Goal: Information Seeking & Learning: Learn about a topic

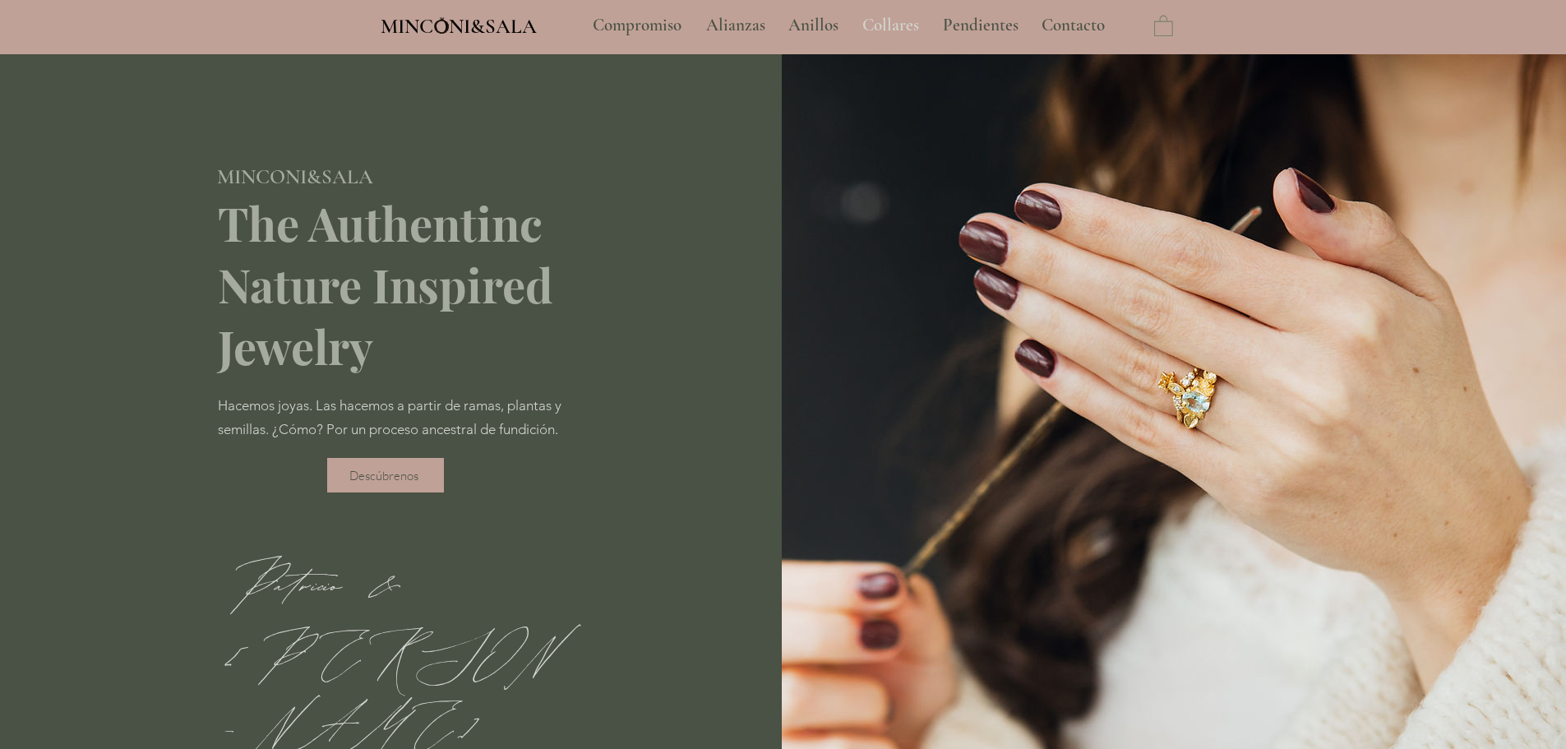
click at [857, 33] on p "Collares" at bounding box center [890, 25] width 73 height 41
type input "**********"
select select "**********"
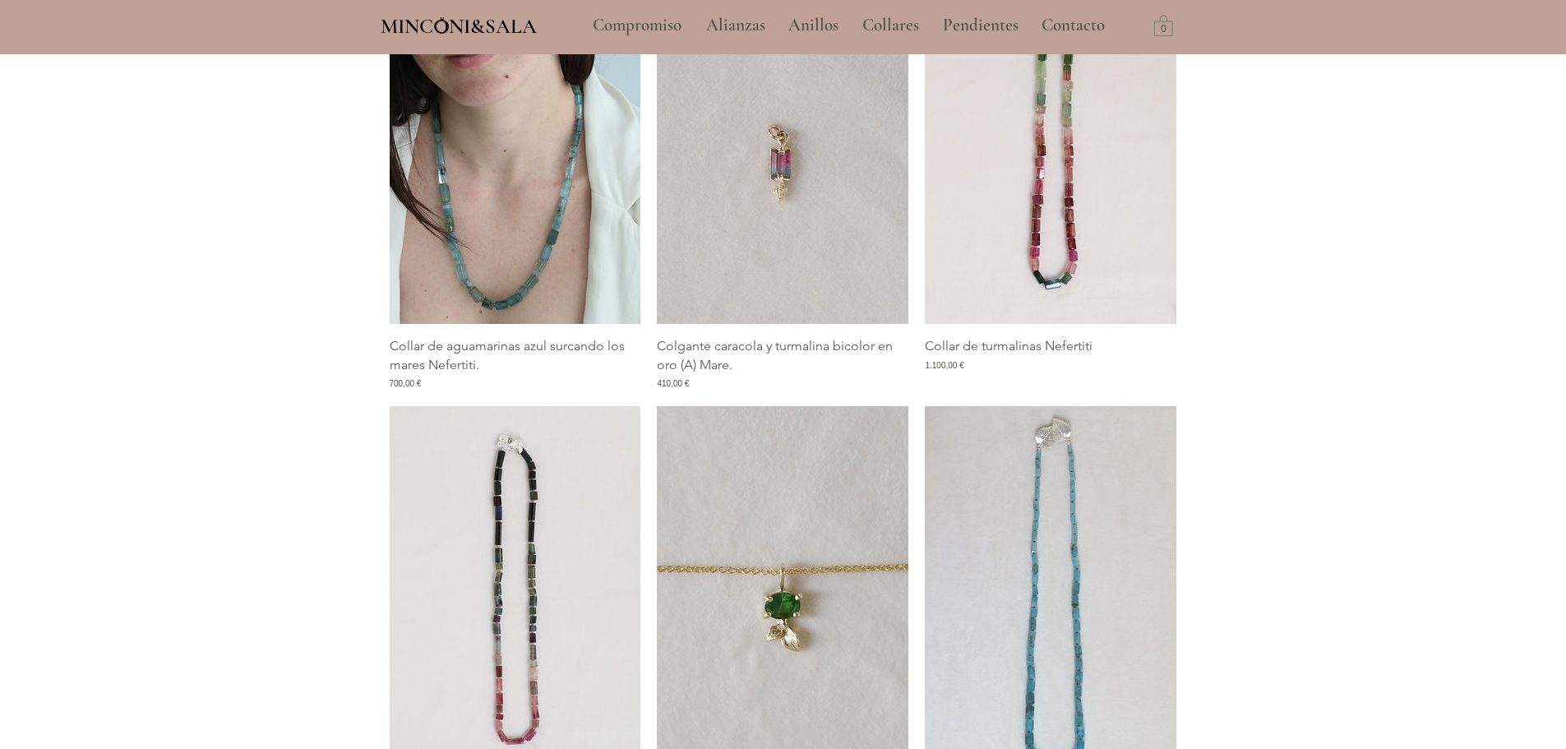
scroll to position [740, 0]
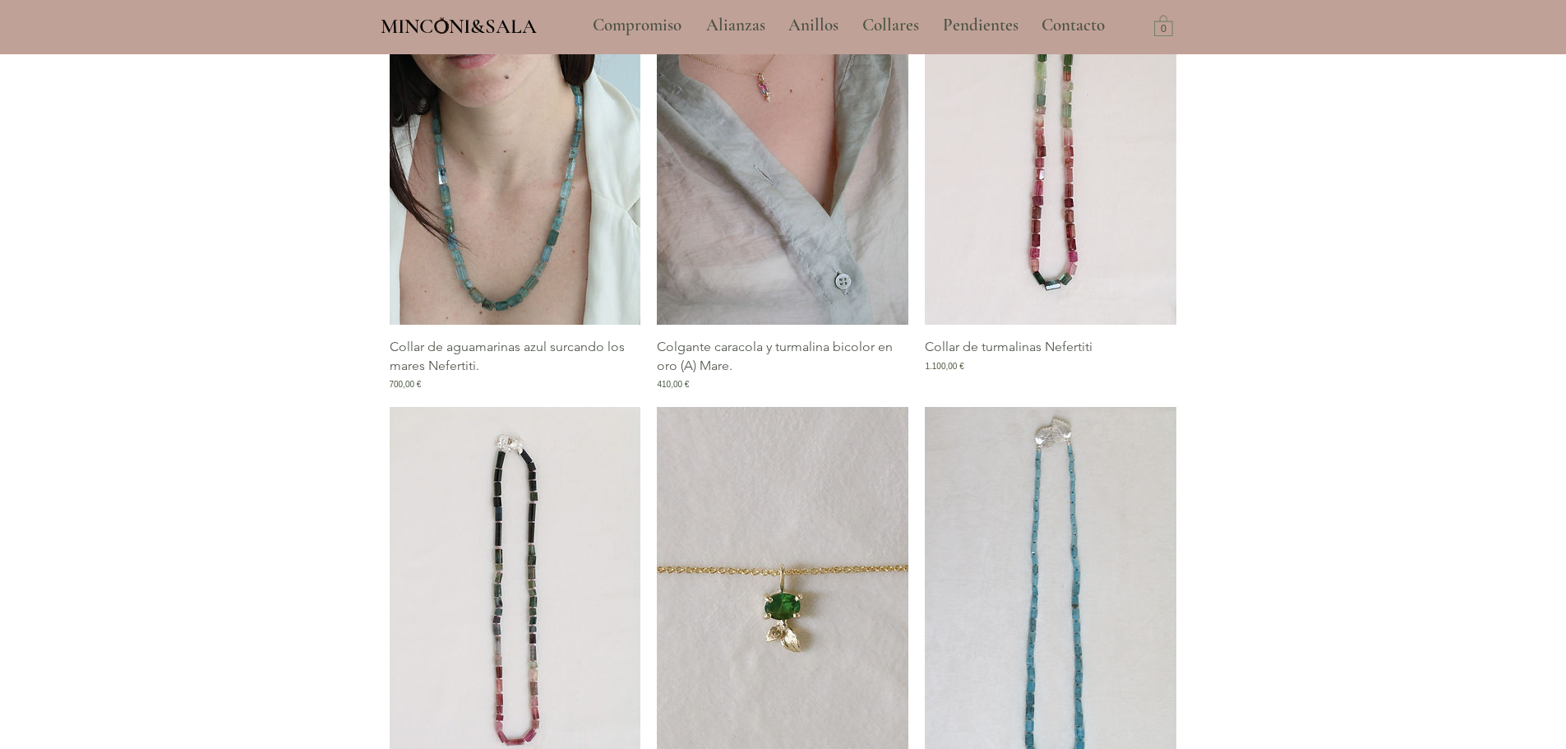
click at [772, 203] on img "Galería de Colgante caracola y turmalina bicolor en oro (A) Mare." at bounding box center [783, 135] width 252 height 377
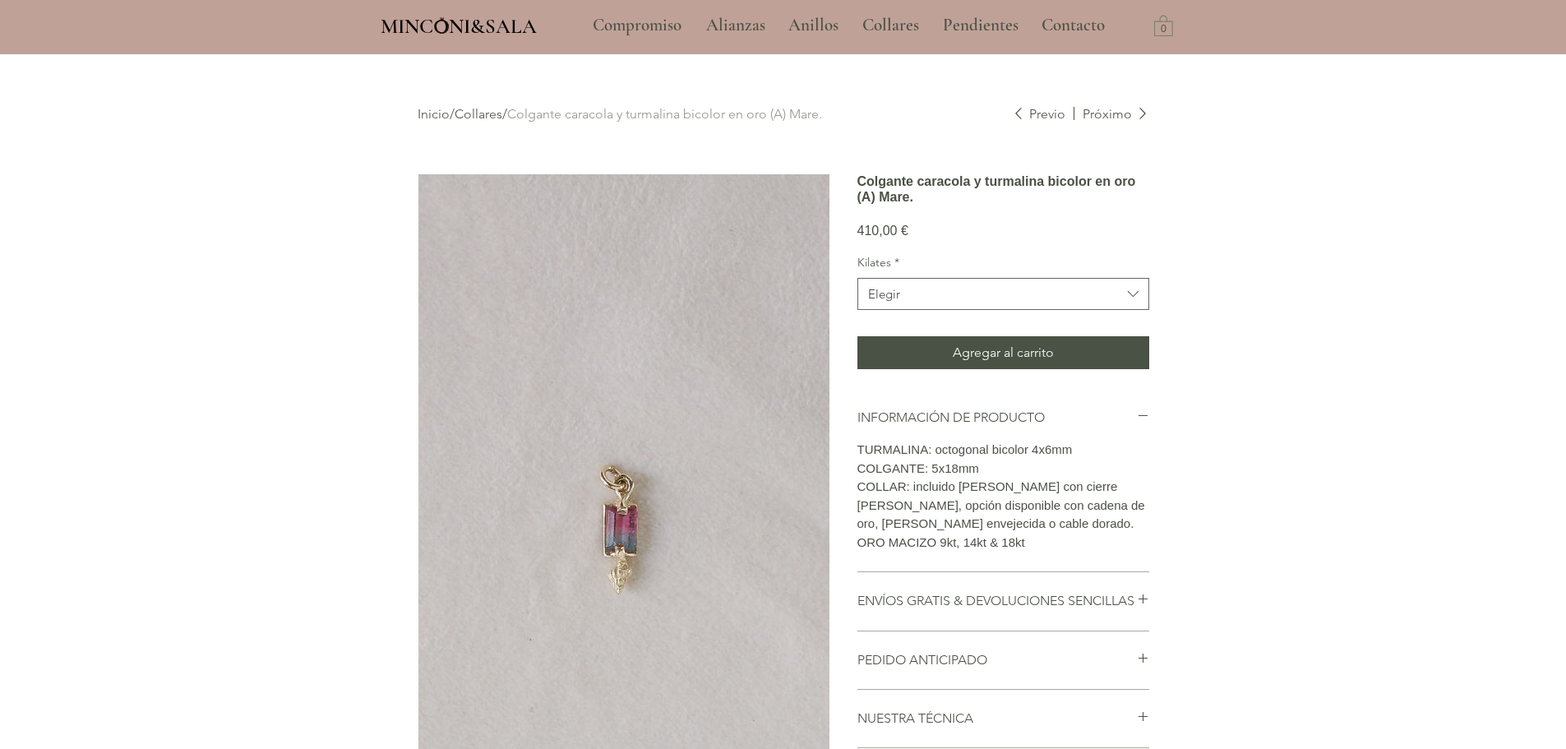
click at [481, 116] on link "Collares" at bounding box center [479, 114] width 48 height 16
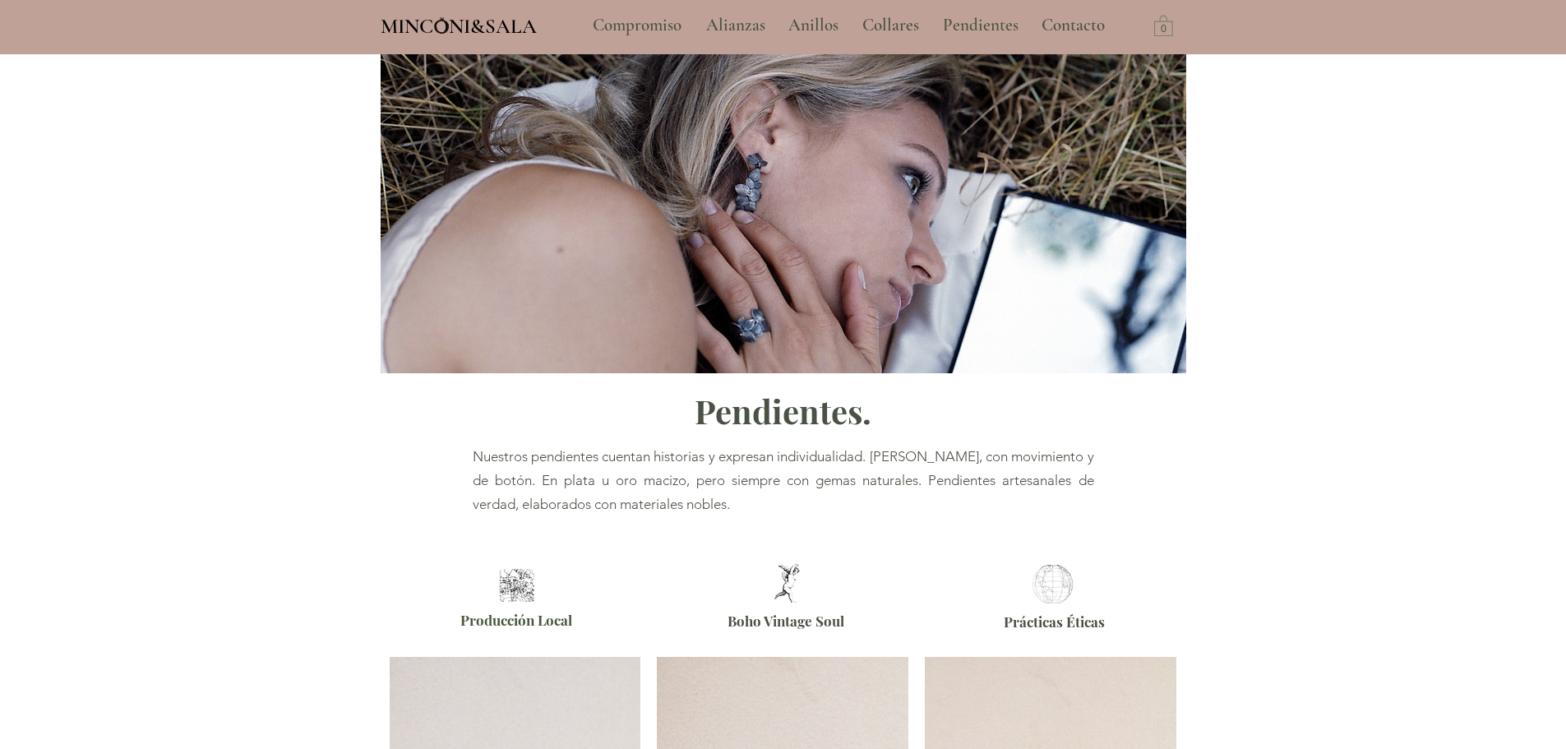
scroll to position [493, 0]
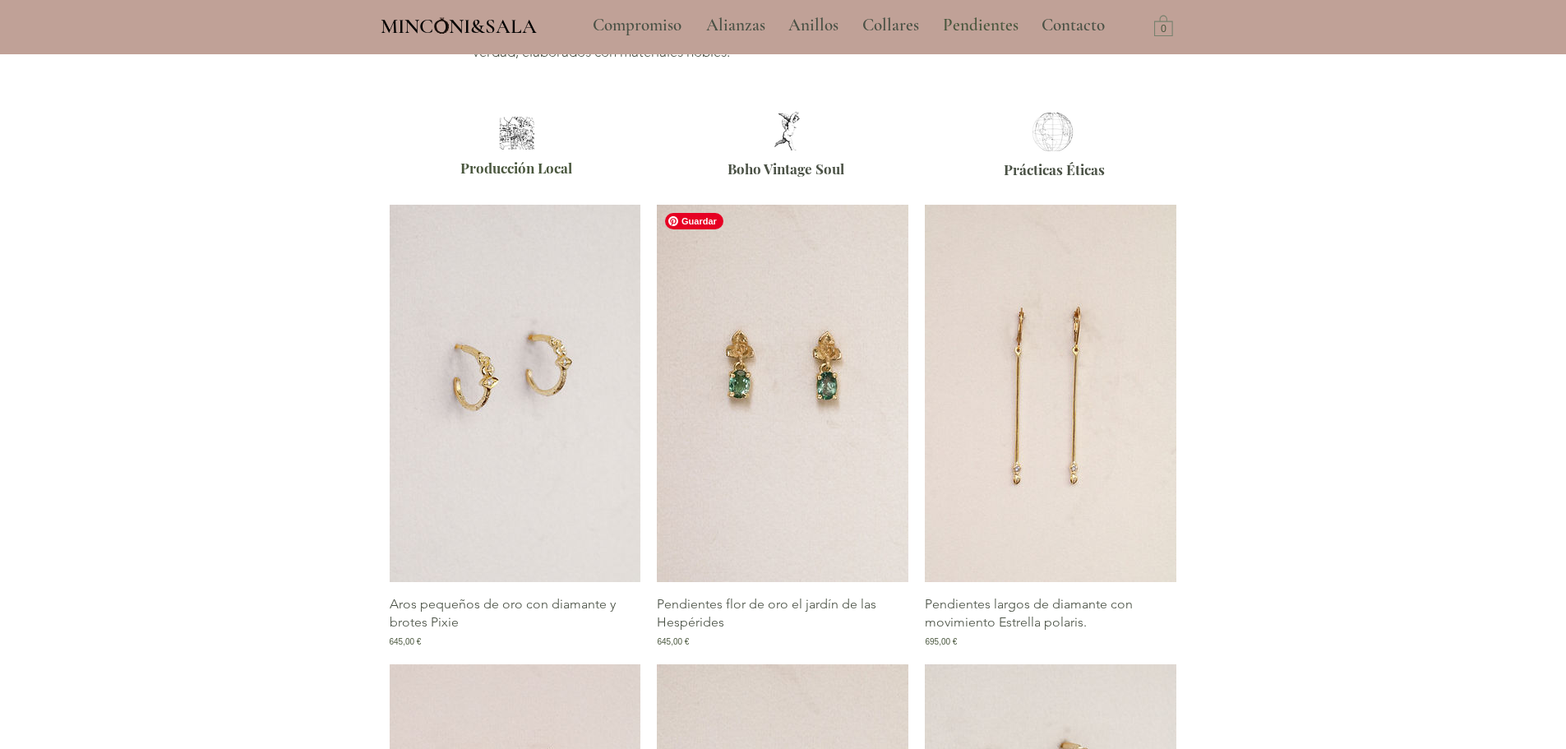
click at [816, 477] on img "Galería de Pendientes flor de oro el jardín de las Hespérides" at bounding box center [783, 393] width 252 height 377
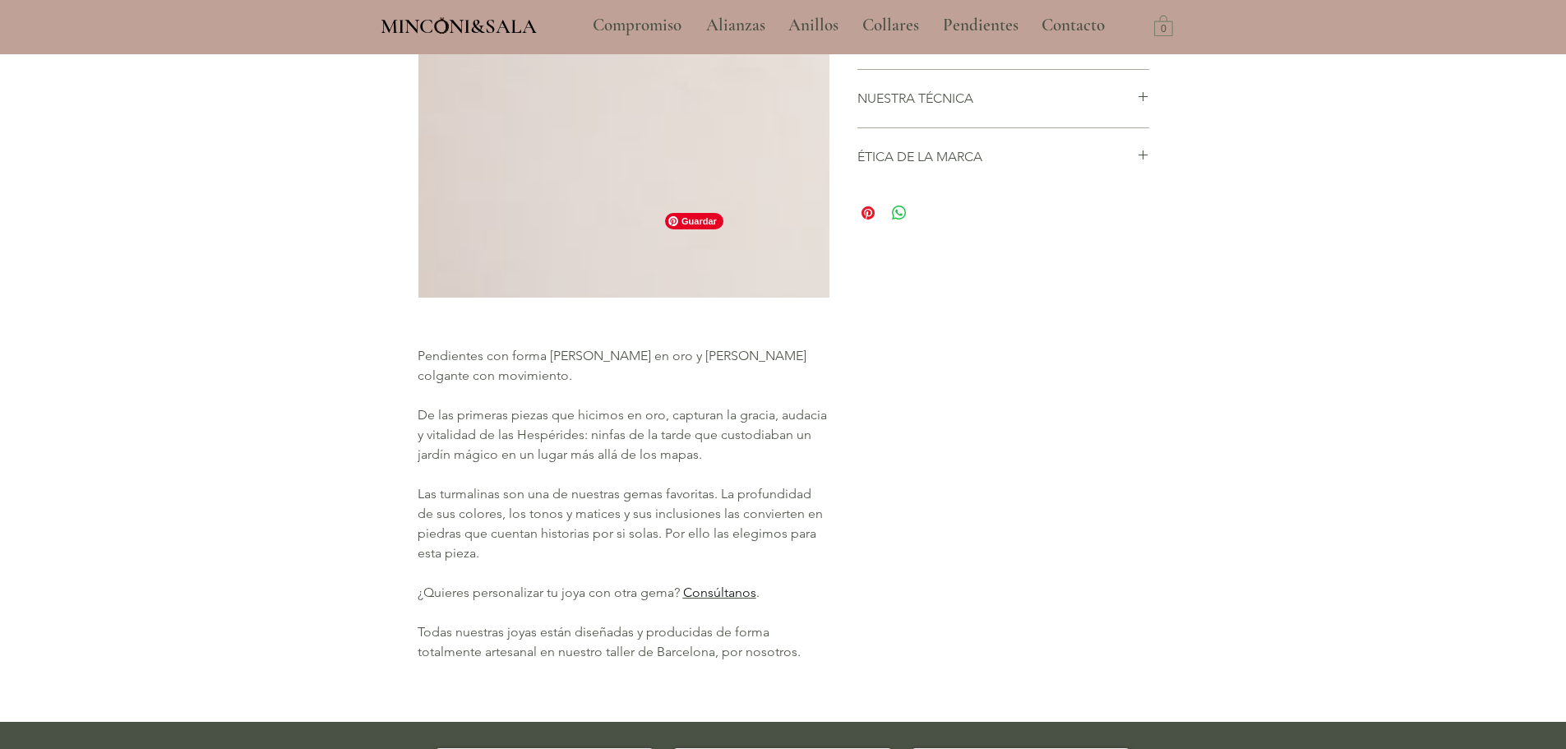
click at [752, 428] on img "Galería de Pendientes flor de oro el jardín de las Hespérides" at bounding box center [783, 393] width 252 height 377
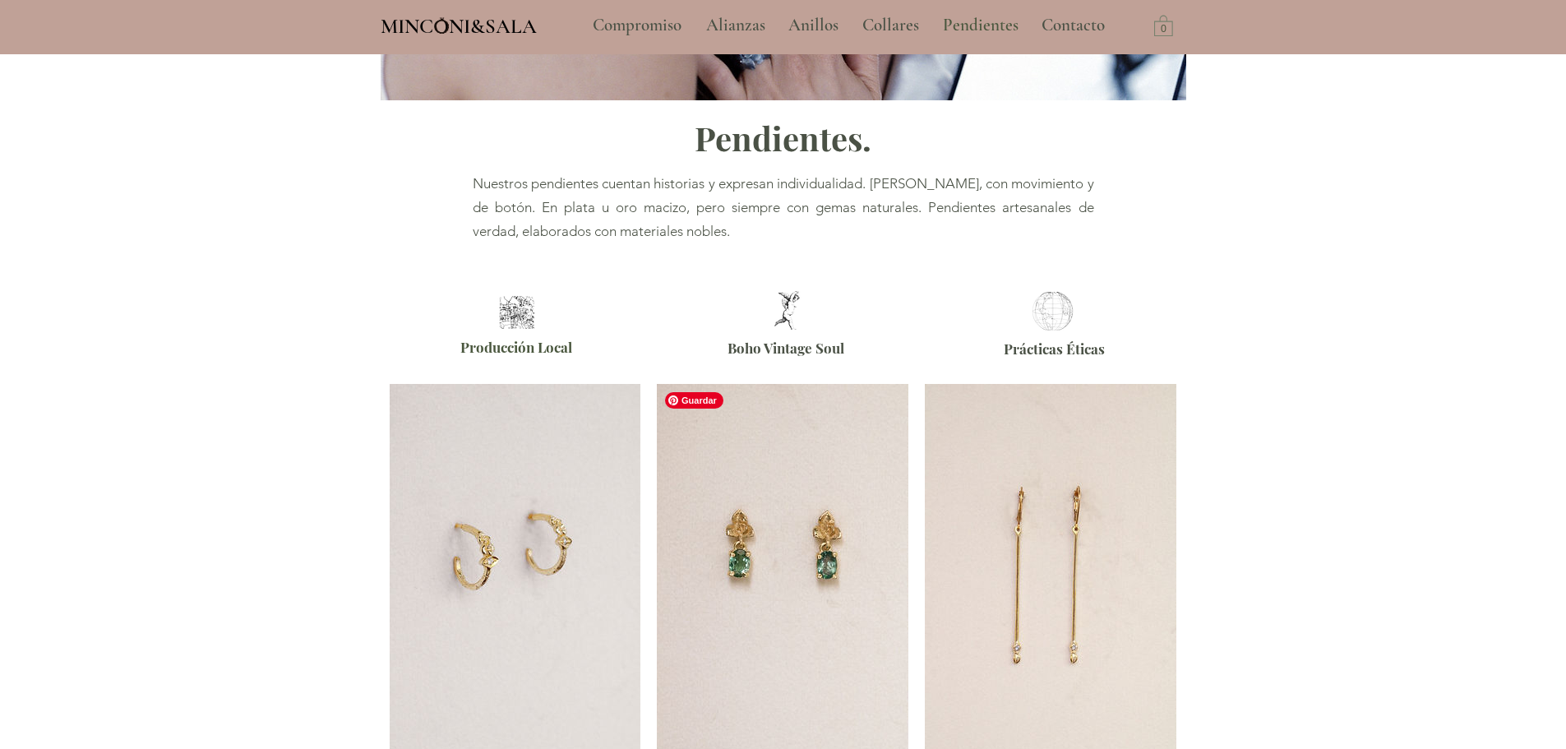
scroll to position [302, 0]
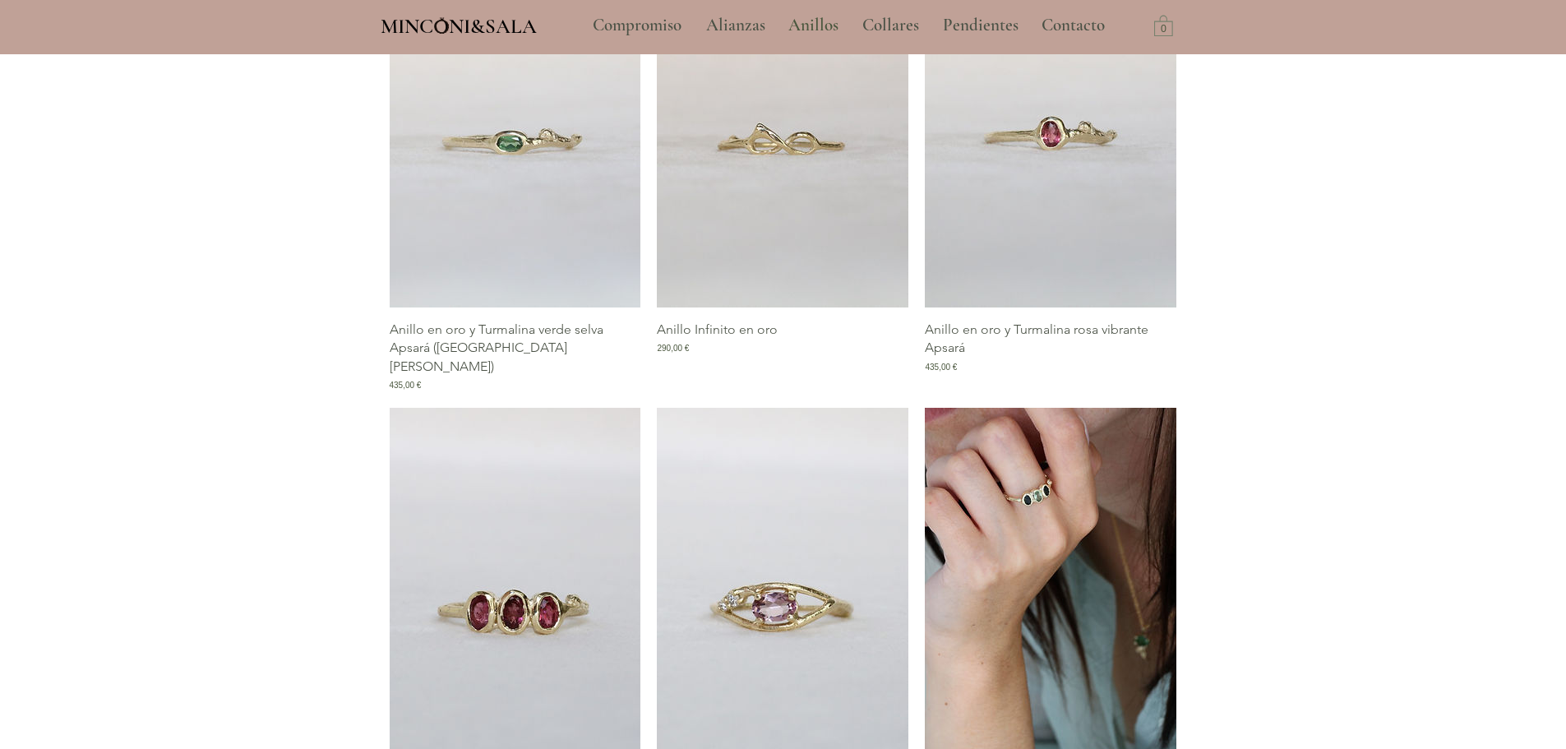
scroll to position [740, 0]
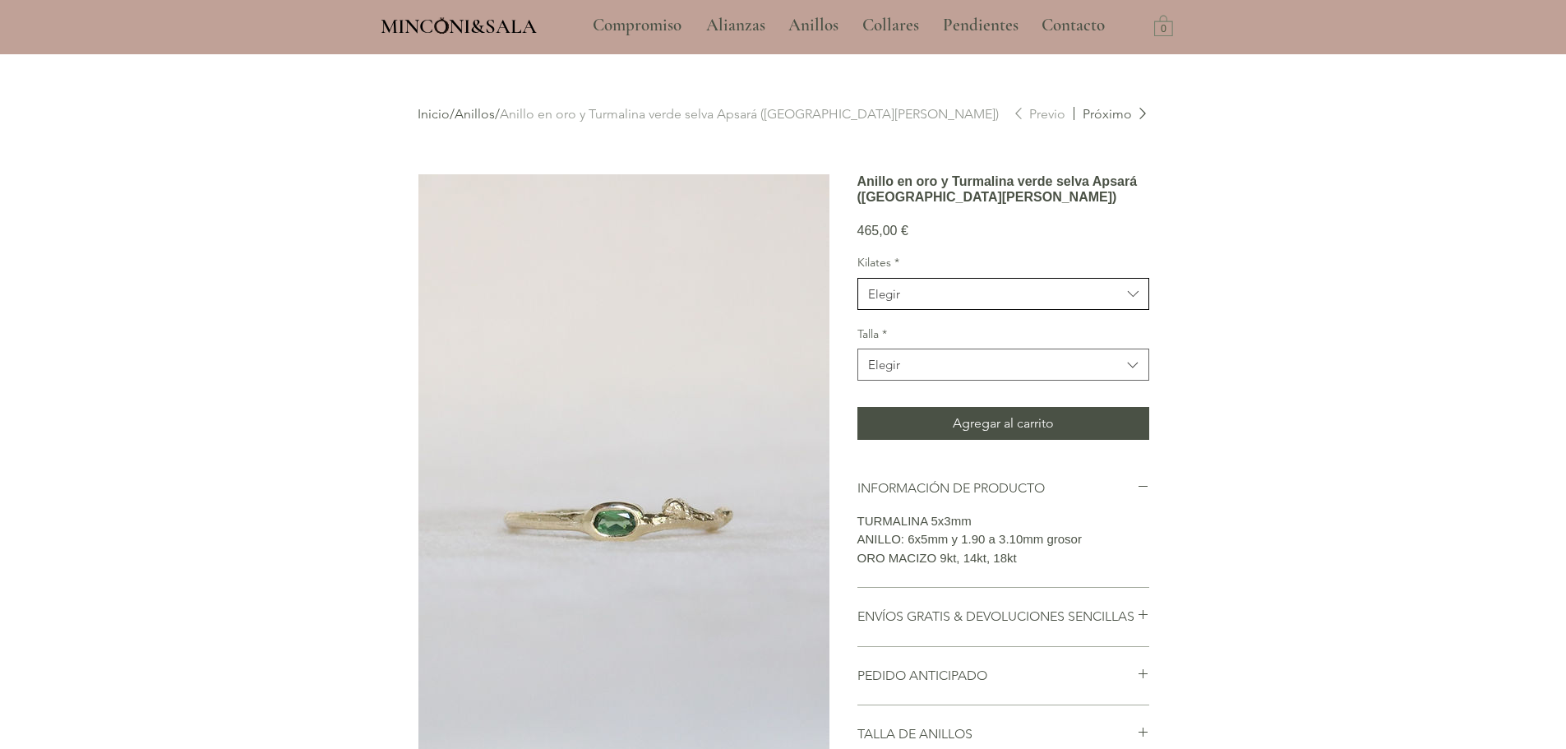
click at [920, 310] on button "Elegir" at bounding box center [1003, 294] width 292 height 32
click at [985, 269] on section "Anillo en oro y Turmalina verde selva Apsará ([GEOGRAPHIC_DATA][PERSON_NAME]) 4…" at bounding box center [1003, 650] width 292 height 955
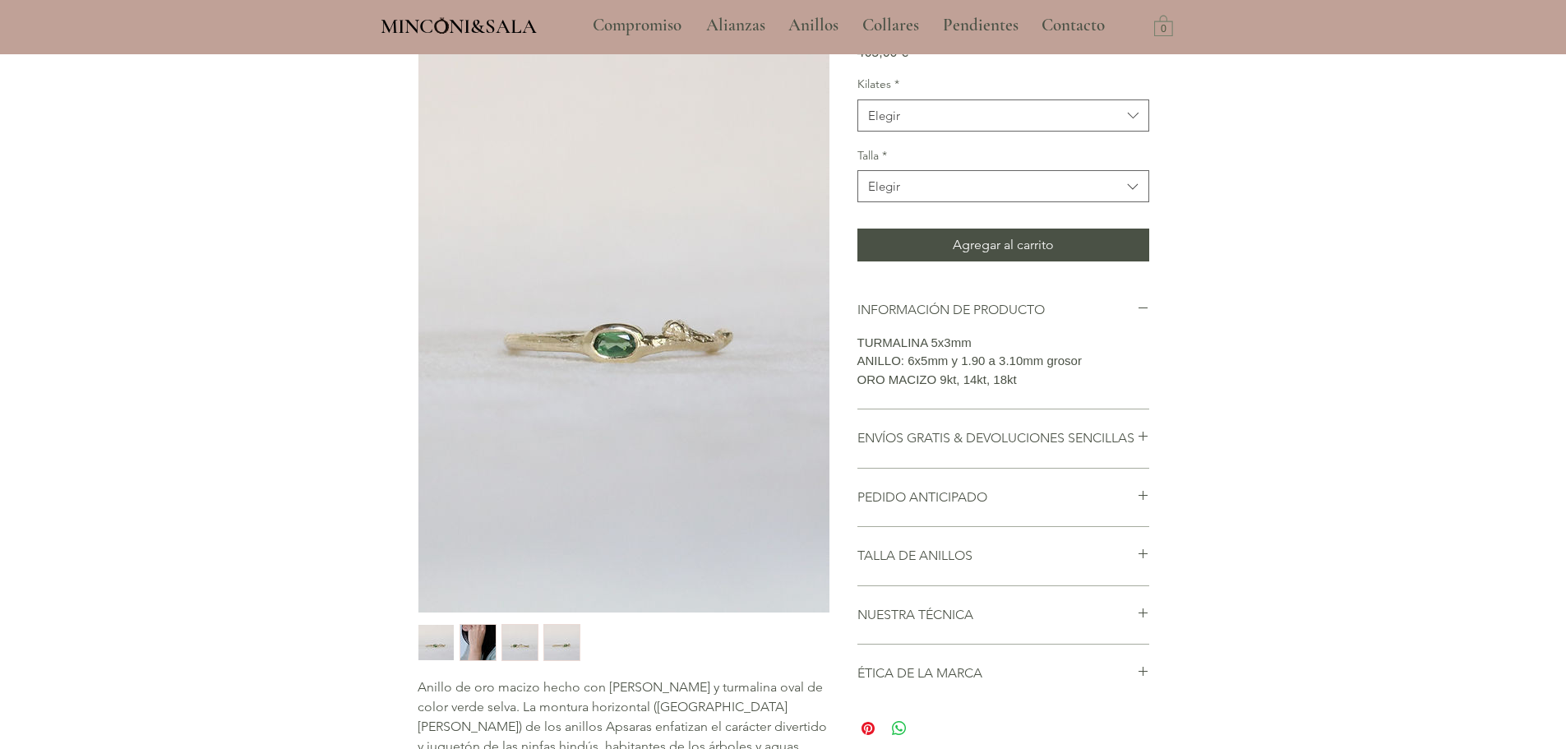
scroll to position [164, 0]
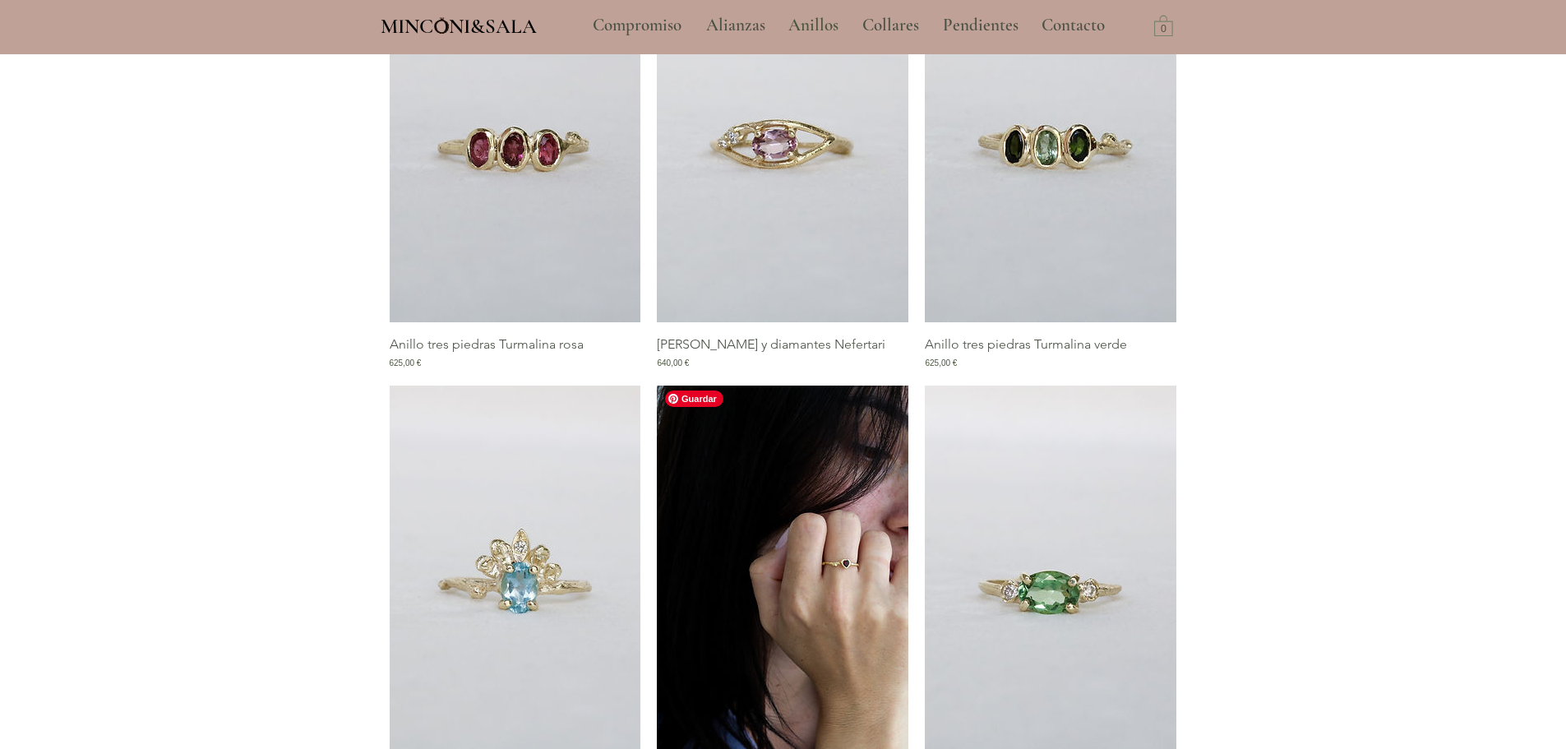
scroll to position [1480, 0]
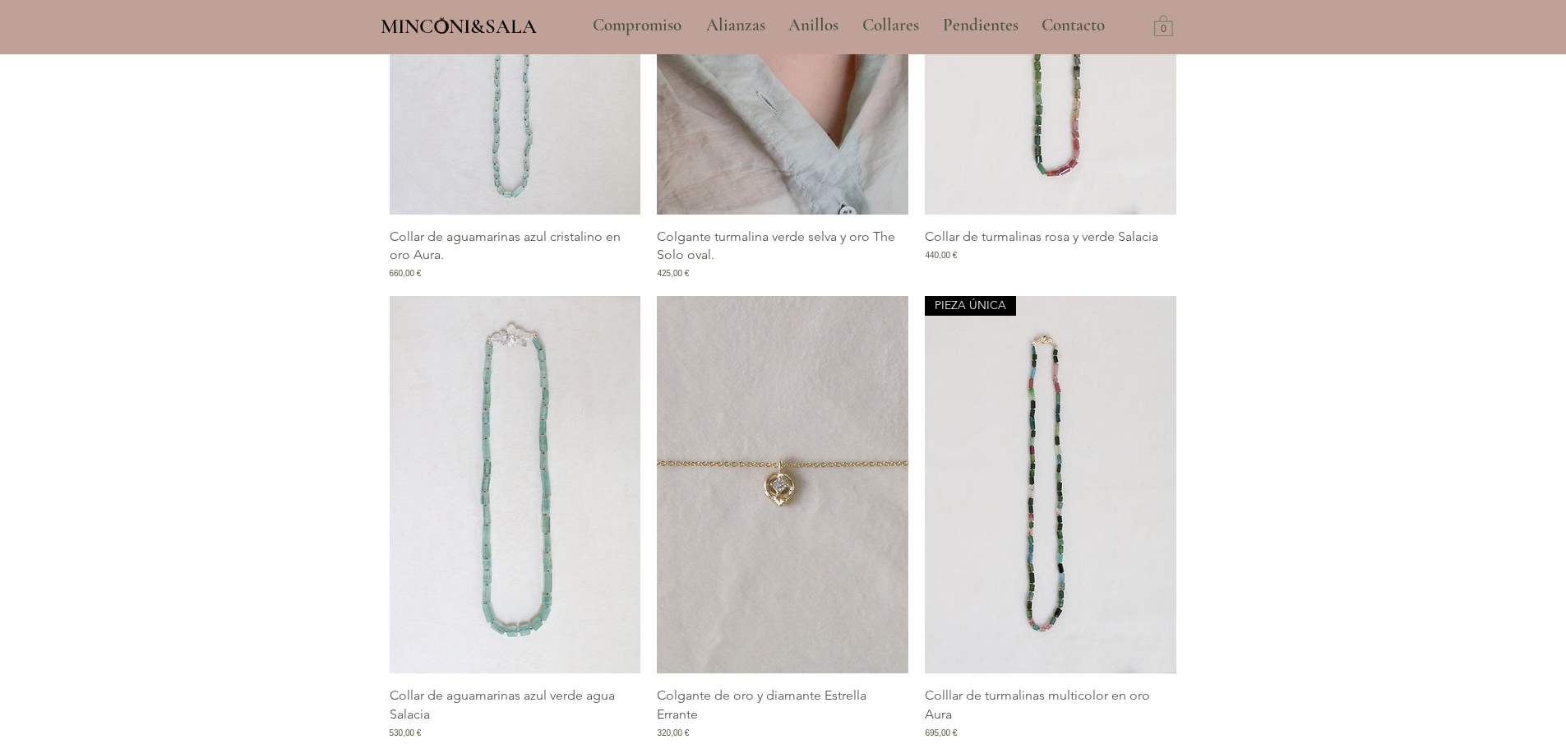
scroll to position [2219, 0]
